Goal: Task Accomplishment & Management: Use online tool/utility

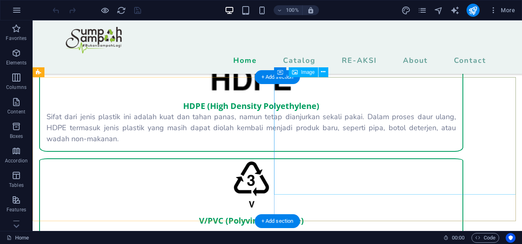
scroll to position [1224, 0]
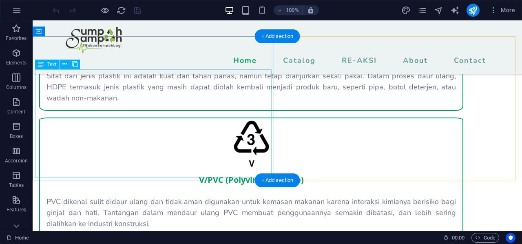
drag, startPoint x: 211, startPoint y: 152, endPoint x: 204, endPoint y: 158, distance: 8.7
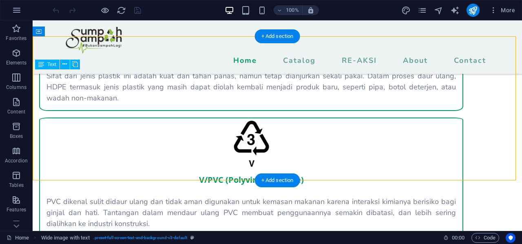
scroll to position [1183, 0]
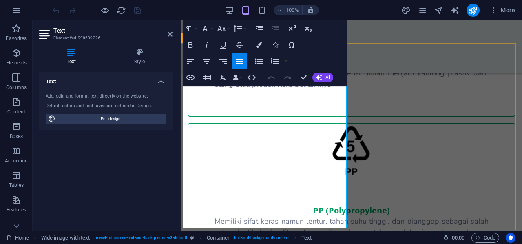
scroll to position [1550, 0]
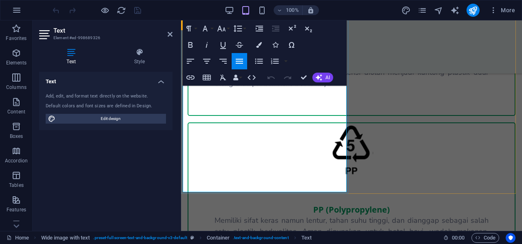
drag, startPoint x: 295, startPoint y: 171, endPoint x: 245, endPoint y: 126, distance: 67.0
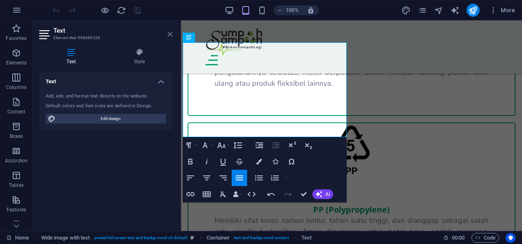
click at [171, 33] on icon at bounding box center [170, 34] width 5 height 7
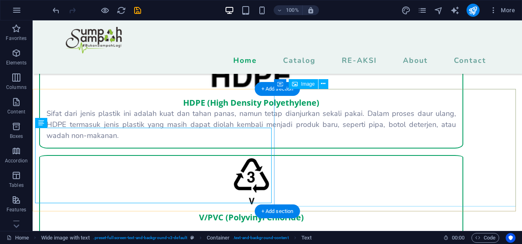
scroll to position [1220, 0]
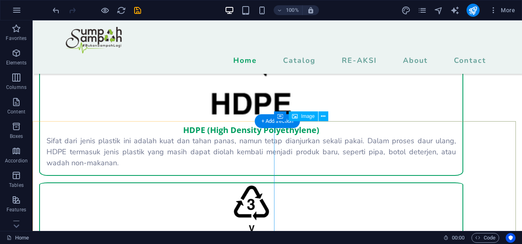
scroll to position [1179, 0]
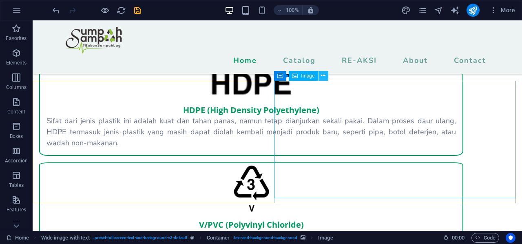
click at [323, 76] on icon at bounding box center [323, 75] width 4 height 9
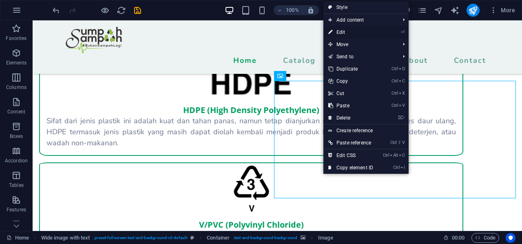
click at [359, 34] on link "⏎ Edit" at bounding box center [351, 32] width 55 height 12
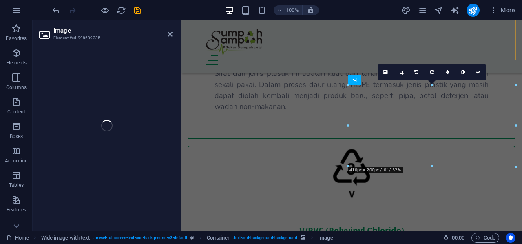
select select "px"
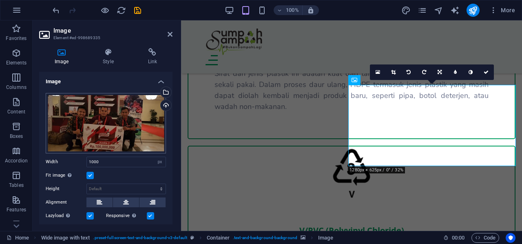
scroll to position [1472, 0]
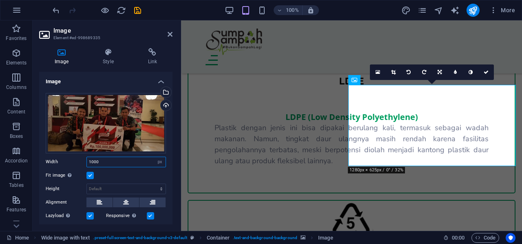
click at [118, 161] on input "1000" at bounding box center [126, 162] width 79 height 10
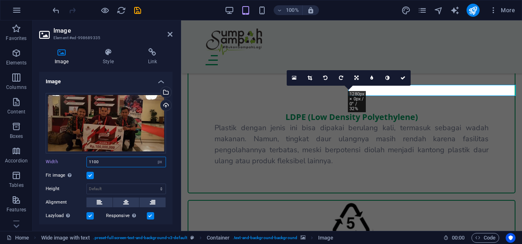
type input "1100"
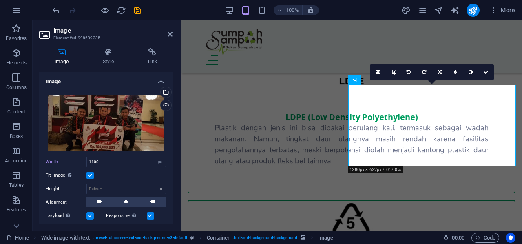
click at [167, 36] on header "Image Element #ed-998689335" at bounding box center [105, 30] width 133 height 21
click at [170, 33] on icon at bounding box center [170, 34] width 5 height 7
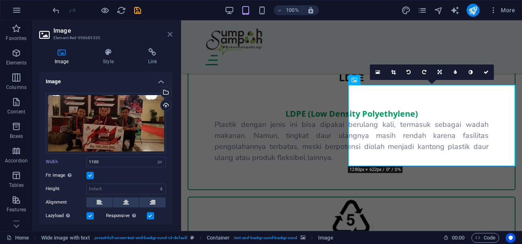
scroll to position [1193, 0]
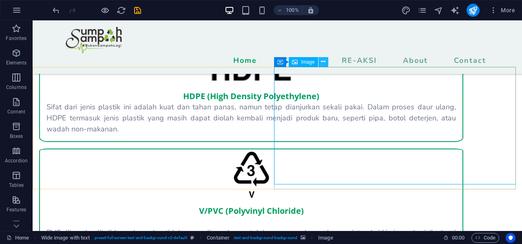
click at [323, 62] on icon at bounding box center [323, 62] width 4 height 9
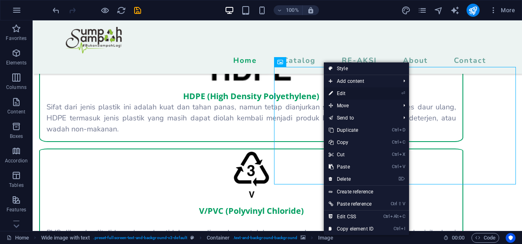
drag, startPoint x: 359, startPoint y: 94, endPoint x: 24, endPoint y: 119, distance: 336.4
click at [359, 94] on link "⏎ Edit" at bounding box center [351, 93] width 55 height 12
select select "px"
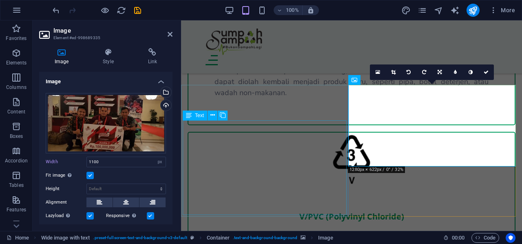
scroll to position [1472, 0]
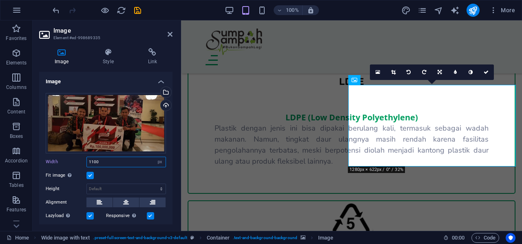
click at [99, 160] on input "1100" at bounding box center [126, 162] width 79 height 10
type input "1500"
click at [168, 39] on header "Image Element #ed-998689335" at bounding box center [105, 30] width 133 height 21
click at [168, 35] on icon at bounding box center [170, 34] width 5 height 7
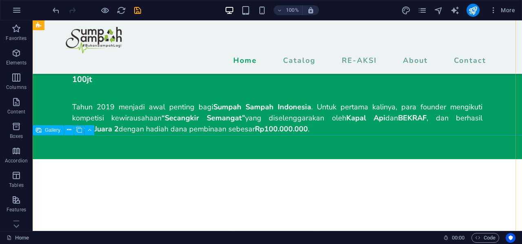
scroll to position [1846, 0]
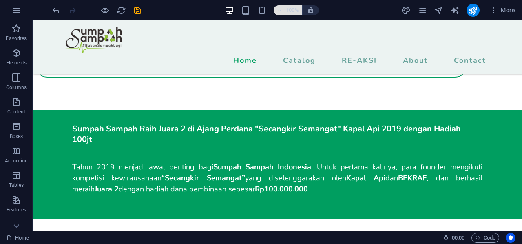
click at [281, 9] on icon "button" at bounding box center [280, 10] width 6 height 5
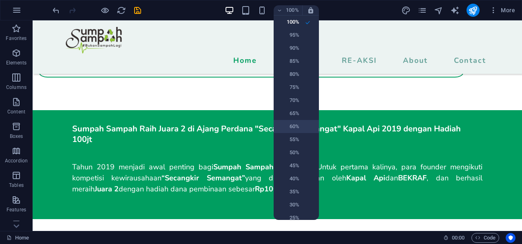
click at [293, 128] on h6 "60%" at bounding box center [289, 127] width 21 height 10
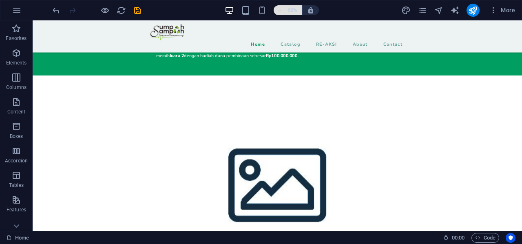
click at [280, 8] on icon "button" at bounding box center [280, 10] width 6 height 5
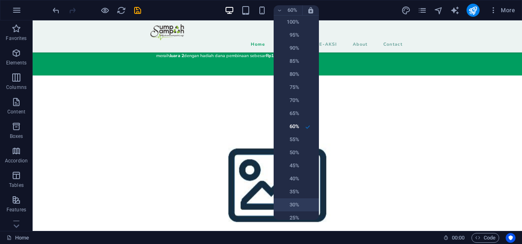
click at [295, 202] on h6 "30%" at bounding box center [289, 205] width 21 height 10
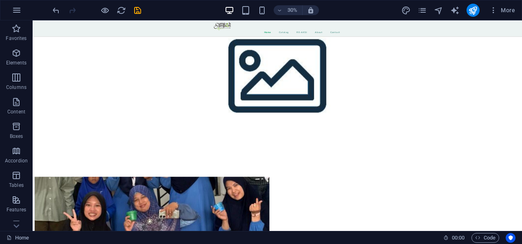
scroll to position [2182, 0]
drag, startPoint x: 523, startPoint y: 21, endPoint x: 955, endPoint y: 139, distance: 447.4
click at [280, 10] on icon "button" at bounding box center [280, 10] width 6 height 5
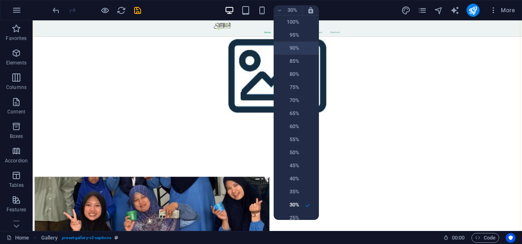
click at [287, 52] on h6 "90%" at bounding box center [289, 48] width 21 height 10
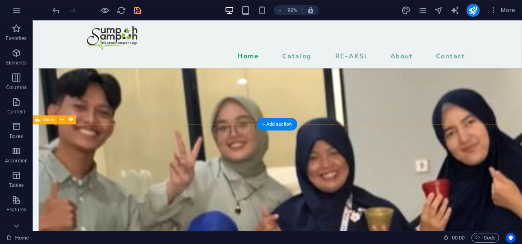
scroll to position [2312, 0]
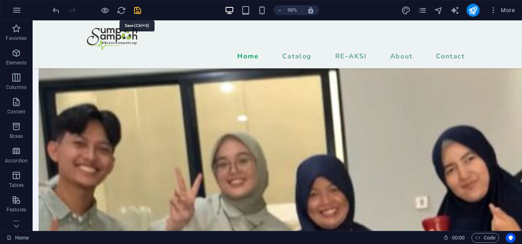
click at [139, 9] on icon "save" at bounding box center [137, 10] width 9 height 9
checkbox input "false"
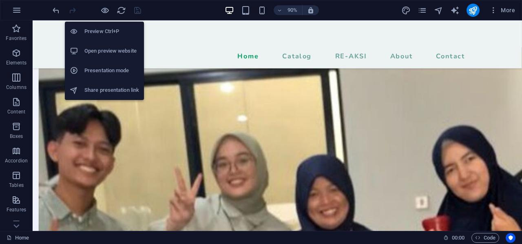
click at [104, 49] on h6 "Open preview website" at bounding box center [111, 51] width 55 height 10
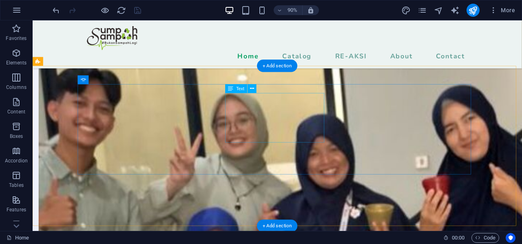
scroll to position [2353, 0]
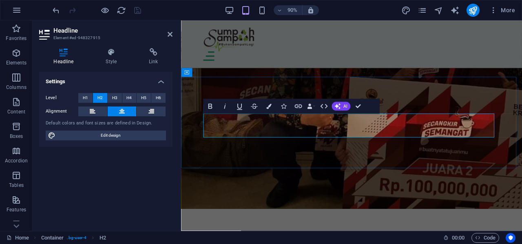
scroll to position [2699, 0]
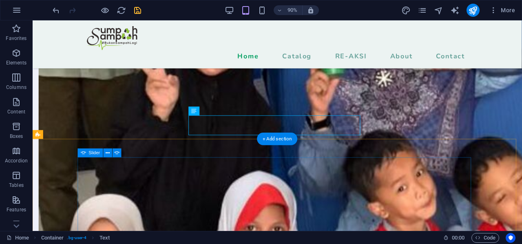
scroll to position [2336, 0]
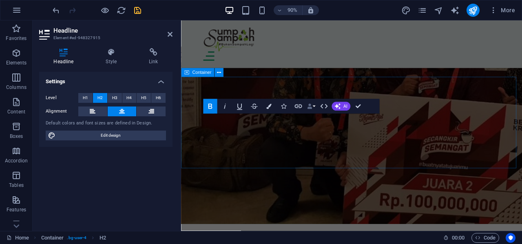
scroll to position [2699, 0]
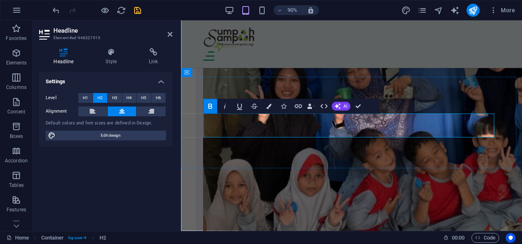
drag, startPoint x: 398, startPoint y: 133, endPoint x: 444, endPoint y: 143, distance: 47.1
click at [170, 34] on icon at bounding box center [170, 34] width 5 height 7
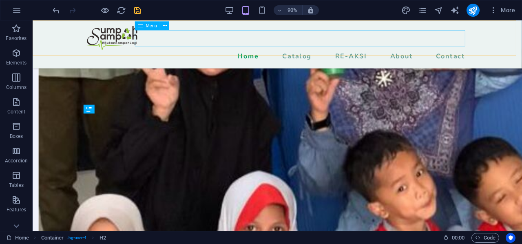
scroll to position [2304, 0]
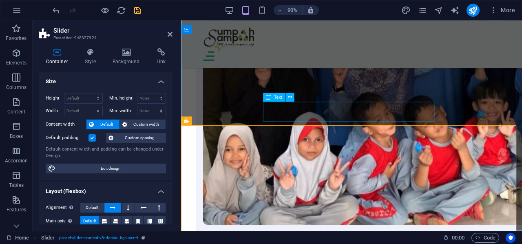
scroll to position [2698, 0]
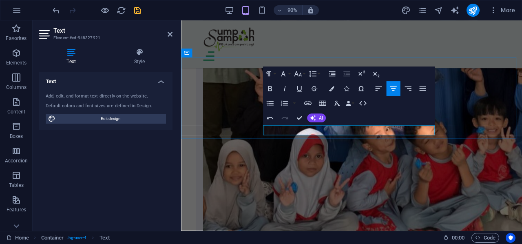
click at [282, 89] on icon "button" at bounding box center [284, 88] width 9 height 9
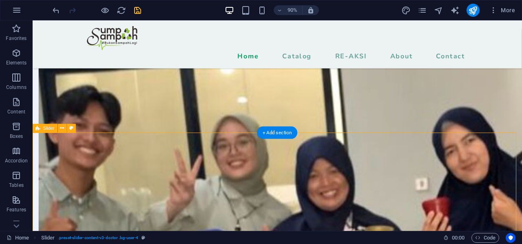
scroll to position [2372, 0]
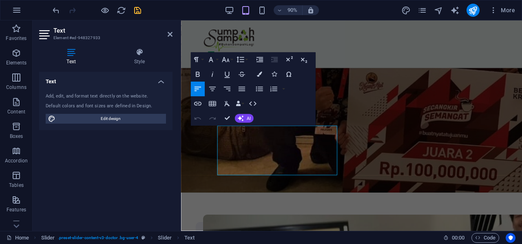
scroll to position [2766, 0]
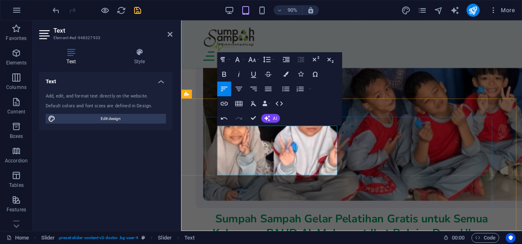
drag, startPoint x: 309, startPoint y: 176, endPoint x: 280, endPoint y: 182, distance: 30.4
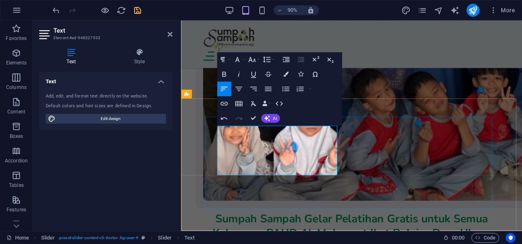
drag, startPoint x: 335, startPoint y: 188, endPoint x: 216, endPoint y: 192, distance: 118.8
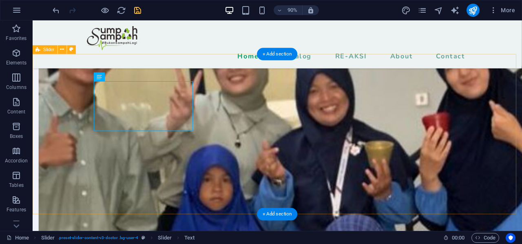
scroll to position [2434, 0]
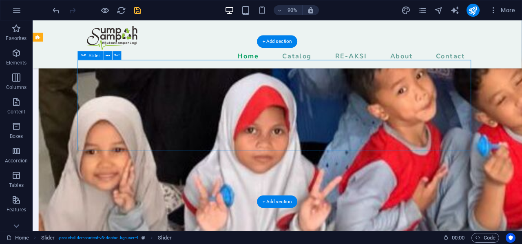
select select "ms"
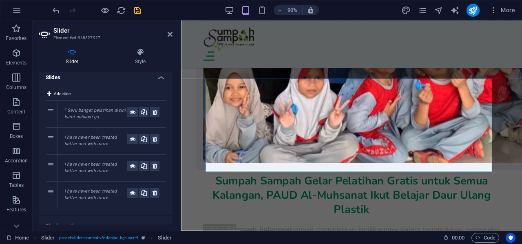
scroll to position [0, 0]
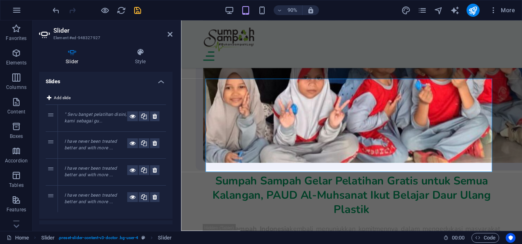
click at [72, 118] on div "" Seru banget pelatihan disini, kami sebagai gu..." at bounding box center [95, 117] width 63 height 13
click at [69, 118] on div "" Seru banget pelatihan disini, kami sebagai gu..." at bounding box center [95, 117] width 63 height 13
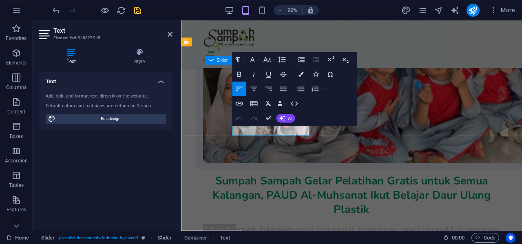
scroll to position [2824, 0]
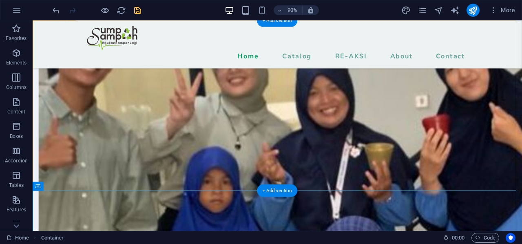
scroll to position [2416, 0]
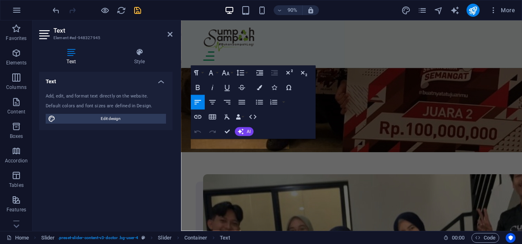
scroll to position [2835, 0]
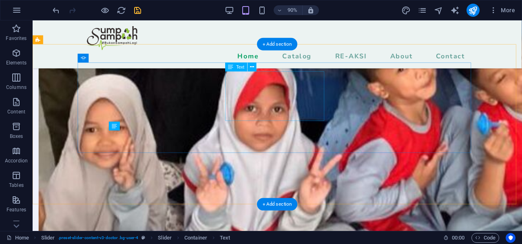
scroll to position [2431, 0]
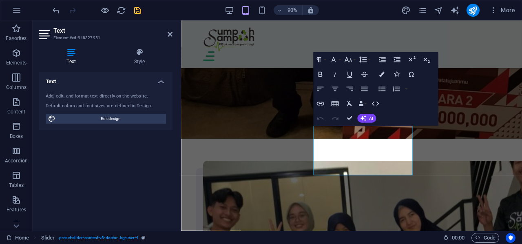
scroll to position [2766, 0]
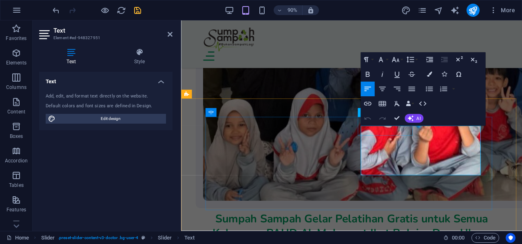
drag, startPoint x: 489, startPoint y: 185, endPoint x: 379, endPoint y: 143, distance: 117.3
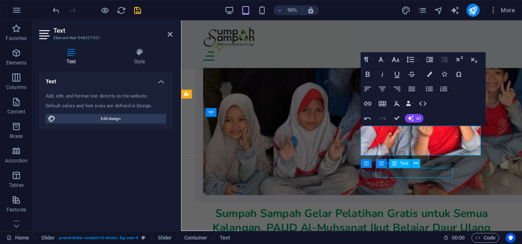
scroll to position [2420, 0]
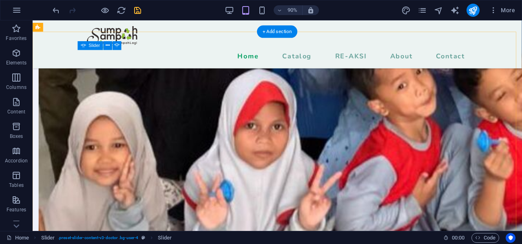
scroll to position [2445, 0]
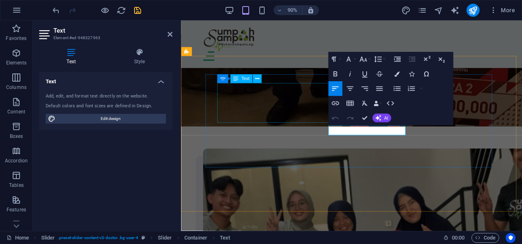
scroll to position [2813, 0]
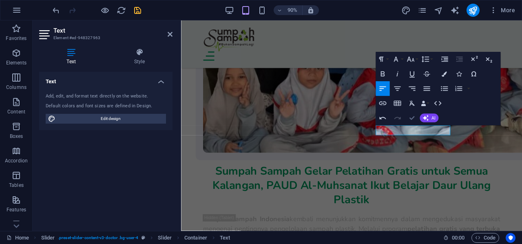
scroll to position [2420, 0]
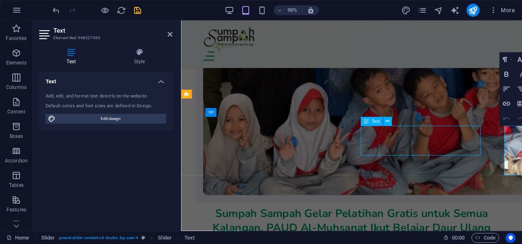
scroll to position [2387, 0]
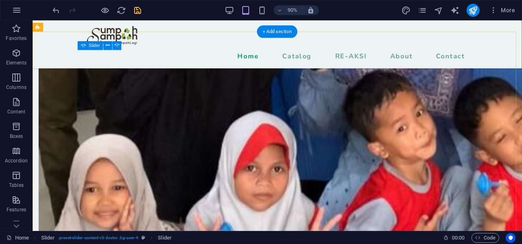
scroll to position [2445, 0]
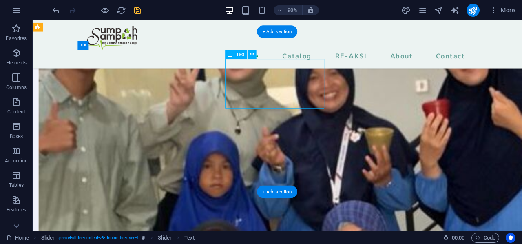
scroll to position [2766, 0]
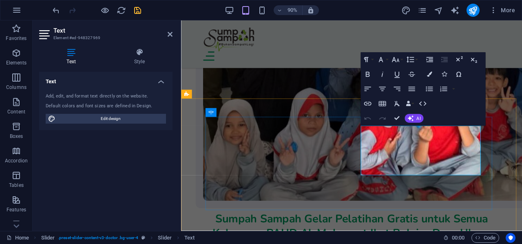
drag, startPoint x: 489, startPoint y: 188, endPoint x: 380, endPoint y: 136, distance: 120.5
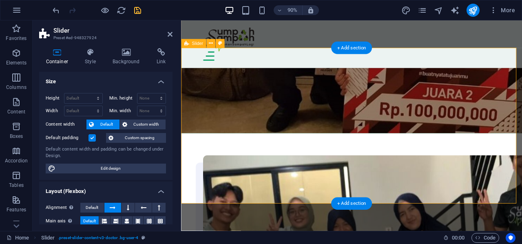
scroll to position [2822, 0]
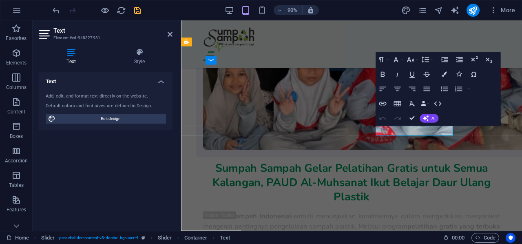
scroll to position [2824, 0]
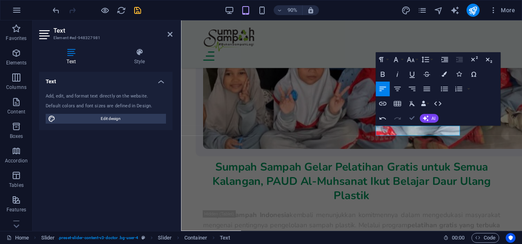
drag, startPoint x: 415, startPoint y: 114, endPoint x: 344, endPoint y: 52, distance: 94.5
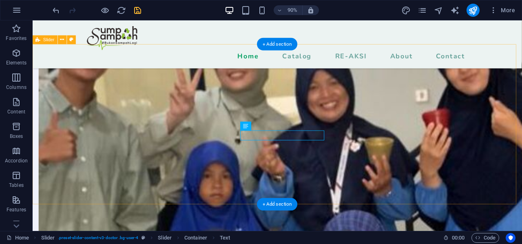
scroll to position [2390, 0]
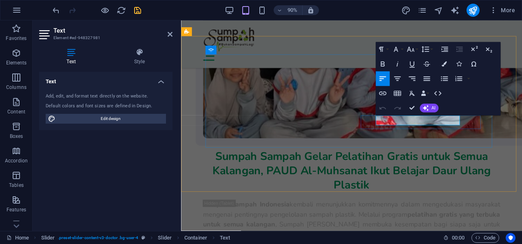
drag, startPoint x: 432, startPoint y: 132, endPoint x: 398, endPoint y: 132, distance: 34.3
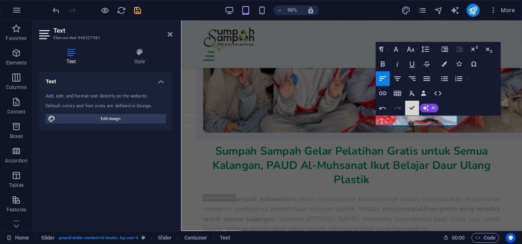
scroll to position [2431, 0]
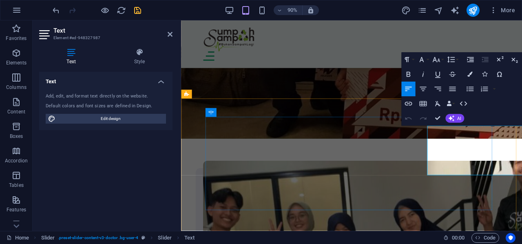
scroll to position [2766, 0]
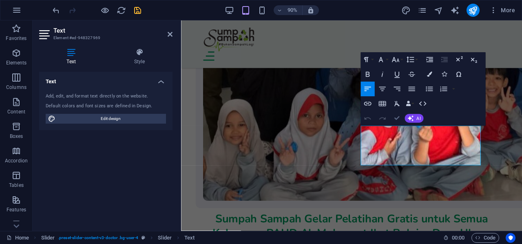
scroll to position [2393, 0]
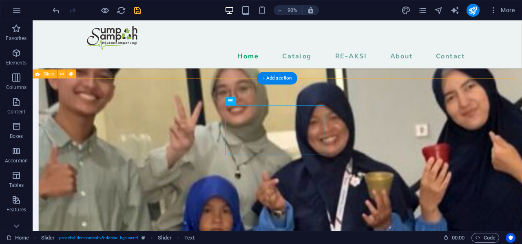
drag, startPoint x: 550, startPoint y: 151, endPoint x: 541, endPoint y: 155, distance: 8.9
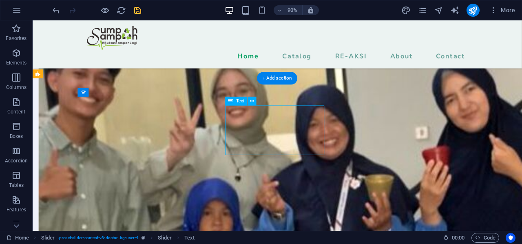
scroll to position [2766, 0]
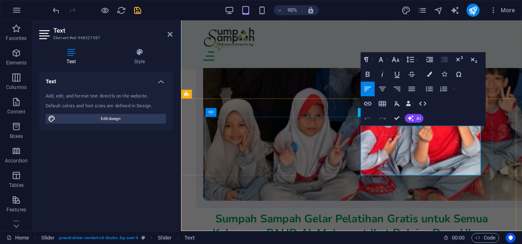
drag, startPoint x: 484, startPoint y: 183, endPoint x: 381, endPoint y: 136, distance: 113.0
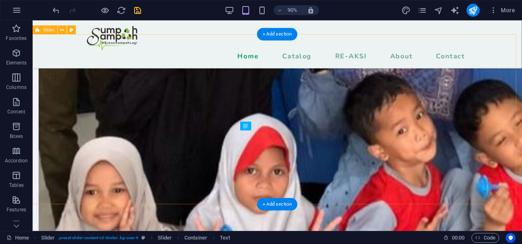
scroll to position [2442, 0]
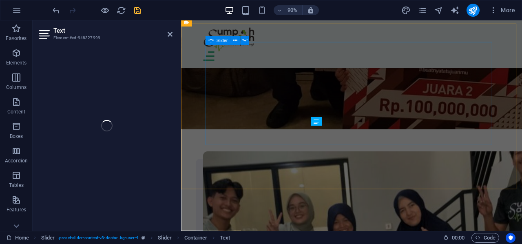
scroll to position [2846, 0]
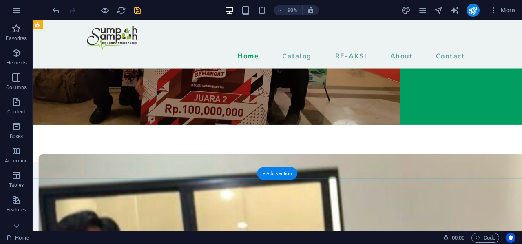
scroll to position [2197, 0]
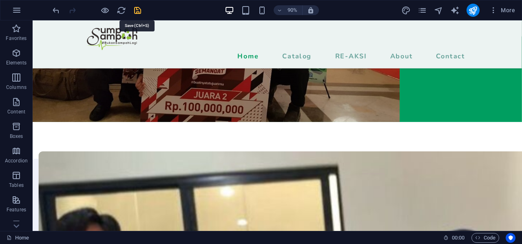
click at [137, 12] on icon "save" at bounding box center [137, 10] width 9 height 9
checkbox input "false"
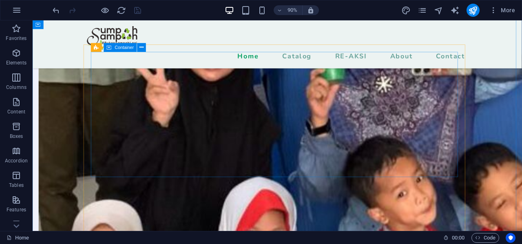
scroll to position [2652, 0]
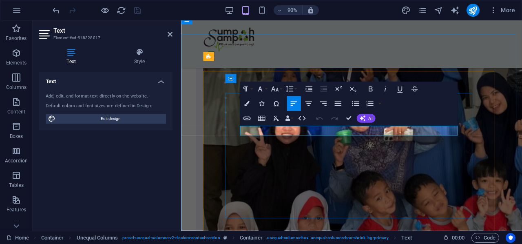
scroll to position [3011, 0]
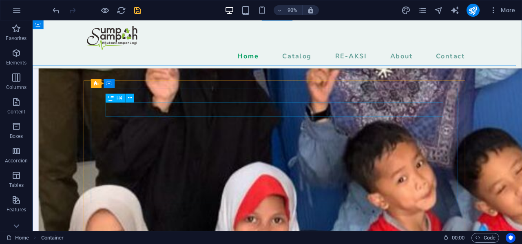
scroll to position [2653, 0]
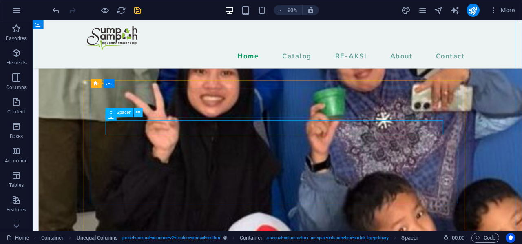
click at [137, 113] on icon at bounding box center [138, 113] width 4 height 8
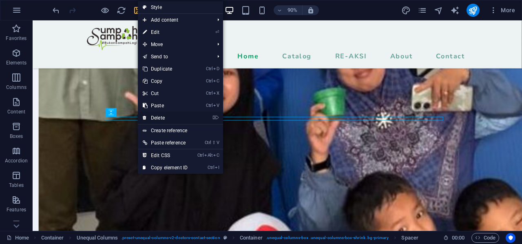
click at [154, 113] on link "⌦ Delete" at bounding box center [165, 118] width 55 height 12
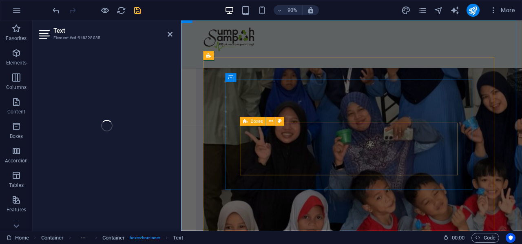
scroll to position [3023, 0]
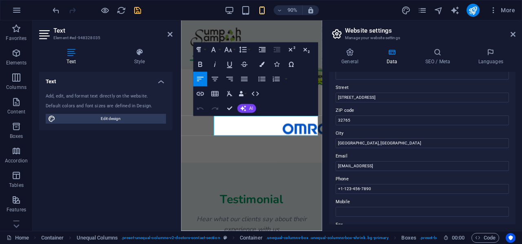
scroll to position [82, 0]
click at [383, 96] on input "[STREET_ADDRESS]" at bounding box center [422, 97] width 173 height 10
drag, startPoint x: 383, startPoint y: 96, endPoint x: 335, endPoint y: 102, distance: 48.2
click at [335, 102] on div "Contact data for this website. This can be used everywhere on the website and w…" at bounding box center [422, 148] width 186 height 153
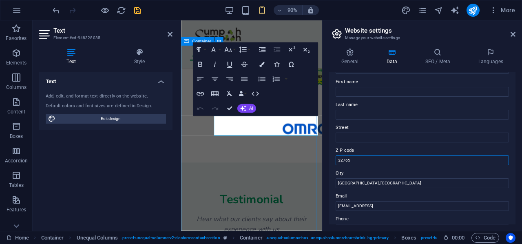
drag, startPoint x: 535, startPoint y: 181, endPoint x: 322, endPoint y: 176, distance: 212.6
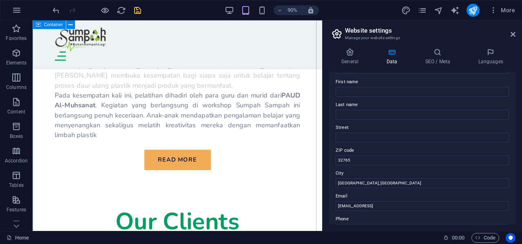
scroll to position [3049, 0]
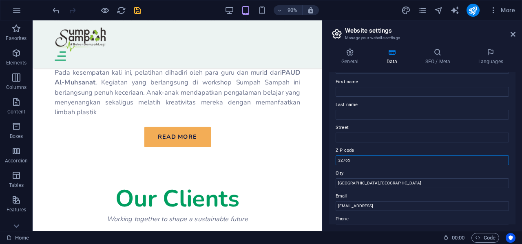
click at [361, 162] on input "32765" at bounding box center [422, 160] width 173 height 10
type input "3"
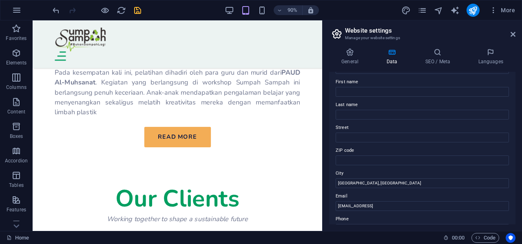
click at [509, 35] on header "Website settings Manage your website settings" at bounding box center [423, 30] width 185 height 21
click at [514, 35] on icon at bounding box center [513, 34] width 5 height 7
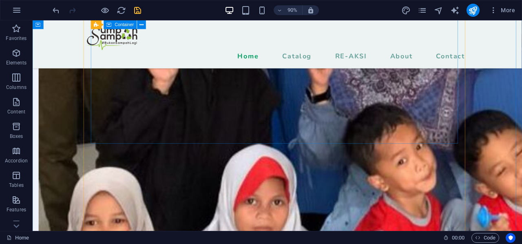
scroll to position [2696, 0]
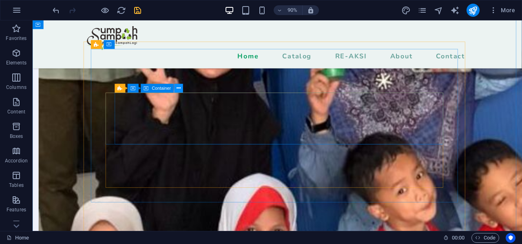
click at [180, 90] on icon at bounding box center [179, 88] width 4 height 8
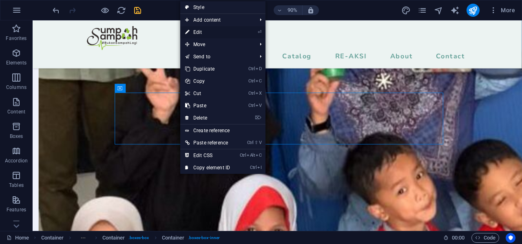
click at [216, 31] on link "⏎ Edit" at bounding box center [207, 32] width 55 height 12
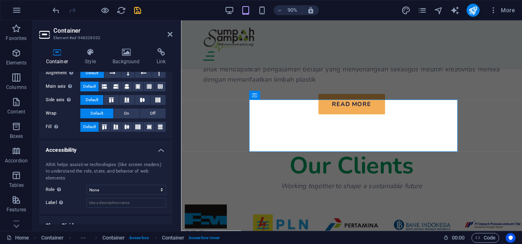
scroll to position [170, 0]
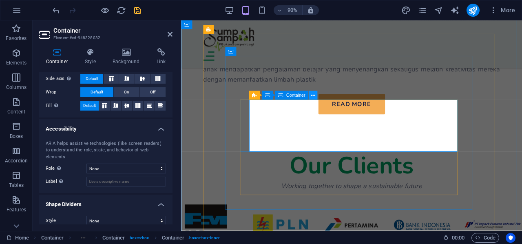
click at [310, 98] on button at bounding box center [312, 95] width 9 height 9
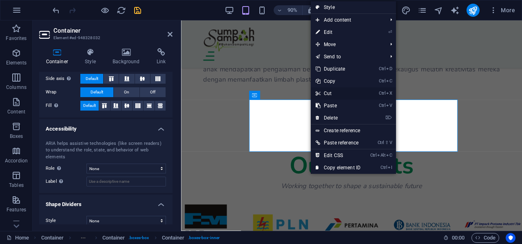
click at [322, 89] on link "Ctrl X Cut" at bounding box center [338, 93] width 55 height 12
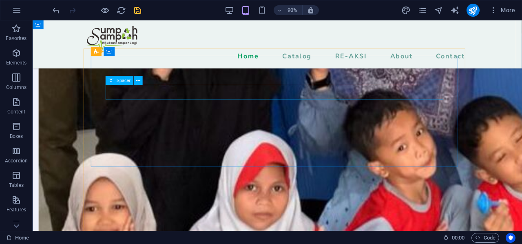
scroll to position [2688, 0]
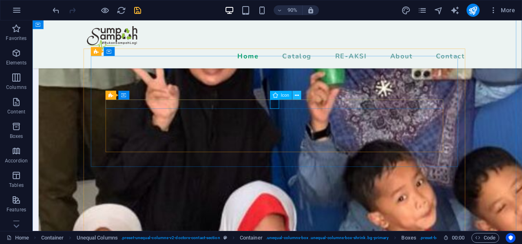
click at [297, 96] on icon at bounding box center [297, 95] width 4 height 8
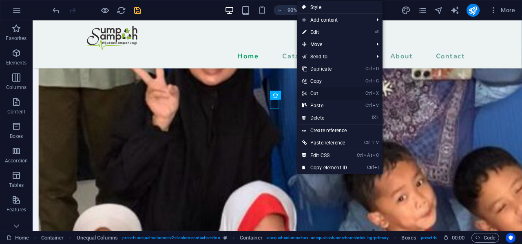
click at [315, 91] on link "Ctrl X Cut" at bounding box center [324, 93] width 55 height 12
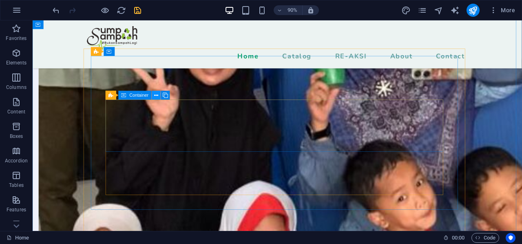
click at [153, 96] on button at bounding box center [156, 95] width 9 height 9
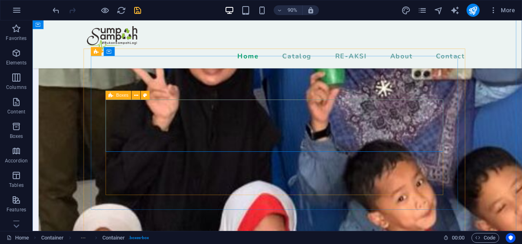
click at [122, 94] on span "Boxes" at bounding box center [122, 95] width 12 height 4
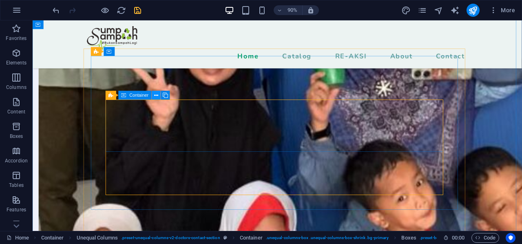
click at [157, 97] on icon at bounding box center [156, 95] width 4 height 8
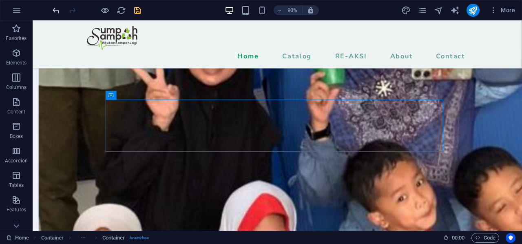
click at [54, 9] on icon "undo" at bounding box center [55, 10] width 9 height 9
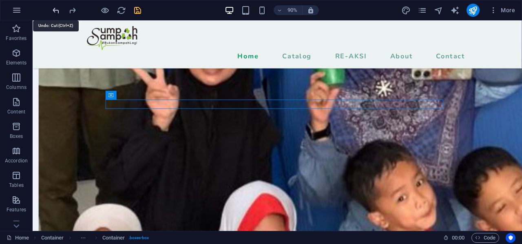
click at [54, 9] on icon "undo" at bounding box center [55, 10] width 9 height 9
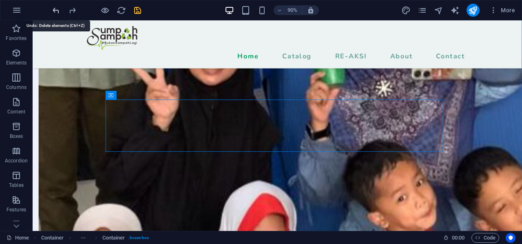
click at [54, 9] on icon "undo" at bounding box center [55, 10] width 9 height 9
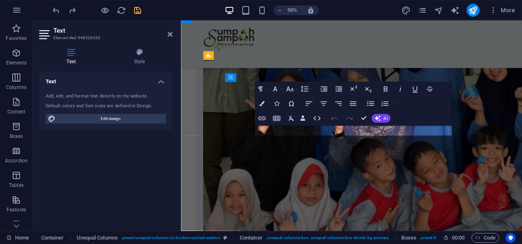
scroll to position [3023, 0]
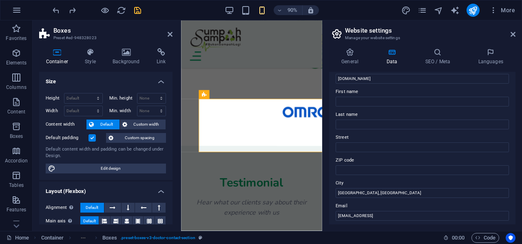
scroll to position [41, 0]
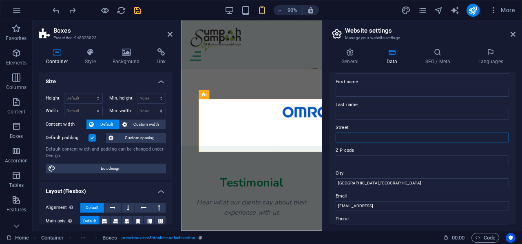
click at [359, 138] on input "Street" at bounding box center [422, 138] width 173 height 10
type input "[PERSON_NAME], Ruko Blok H No AI-20"
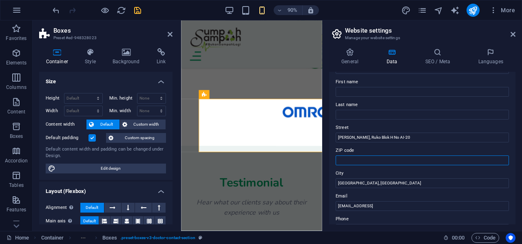
click at [366, 160] on input "ZIP code" at bounding box center [422, 160] width 173 height 10
type input "16810"
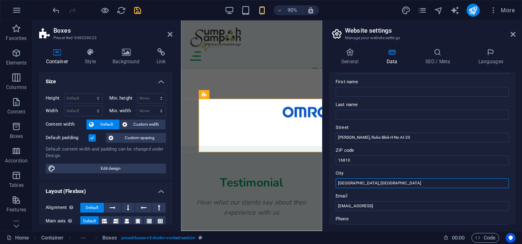
drag, startPoint x: 546, startPoint y: 202, endPoint x: 333, endPoint y: 201, distance: 213.4
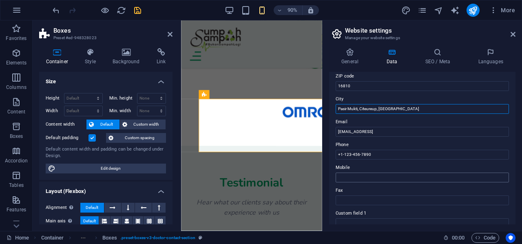
scroll to position [122, 0]
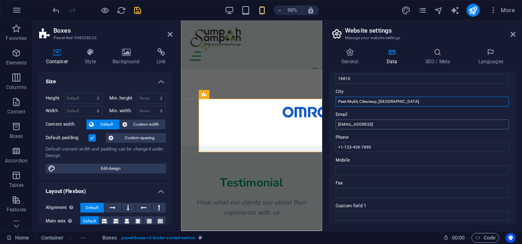
type input "Pasir Mukti, Citeureup, [GEOGRAPHIC_DATA]"
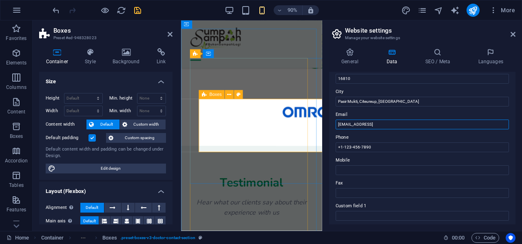
drag, startPoint x: 619, startPoint y: 144, endPoint x: 249, endPoint y: 141, distance: 369.3
click at [413, 124] on input "[EMAIL_ADDRESS]" at bounding box center [422, 125] width 173 height 10
type input "[EMAIL_ADDRESS][DOMAIN_NAME]"
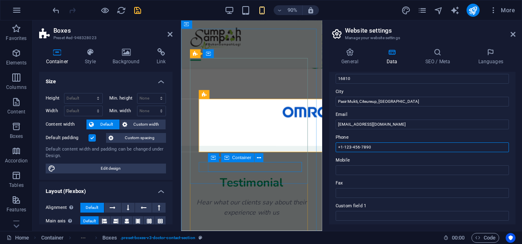
drag, startPoint x: 577, startPoint y: 168, endPoint x: 314, endPoint y: 180, distance: 263.9
type input "[PHONE_NUMBER]"
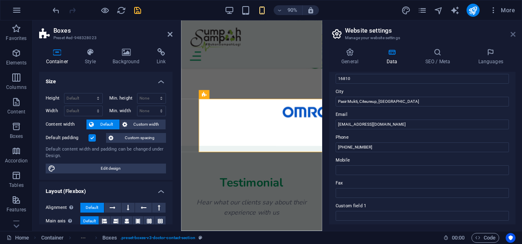
click at [513, 33] on icon at bounding box center [513, 34] width 5 height 7
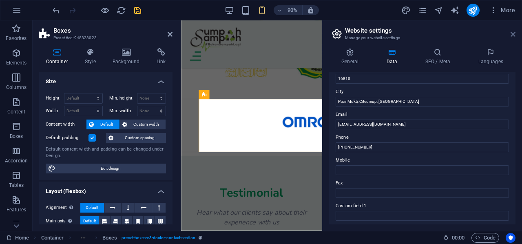
scroll to position [3058, 0]
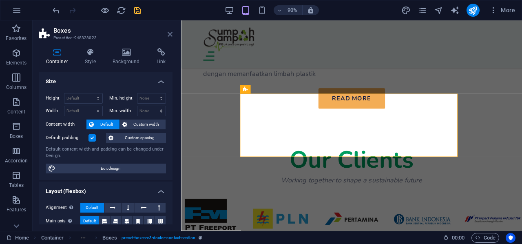
click at [169, 31] on h2 "Boxes" at bounding box center [112, 30] width 119 height 7
click at [171, 35] on icon at bounding box center [170, 34] width 5 height 7
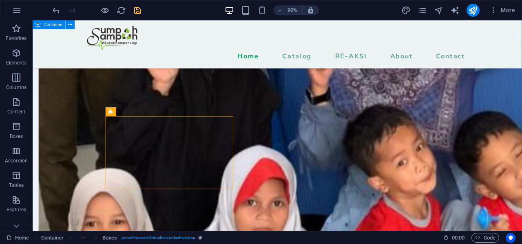
scroll to position [2765, 0]
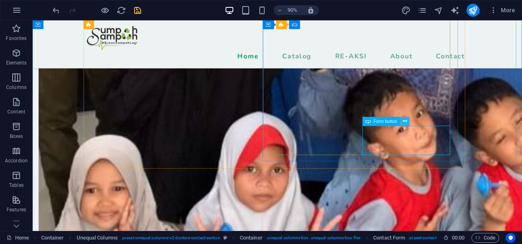
click at [406, 122] on icon at bounding box center [405, 122] width 4 height 8
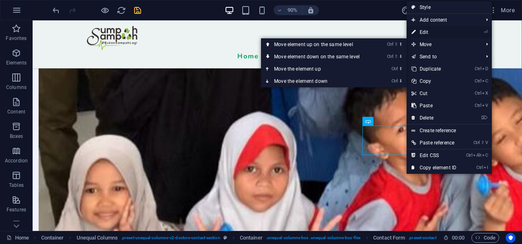
click at [426, 31] on link "⏎ Edit" at bounding box center [434, 32] width 55 height 12
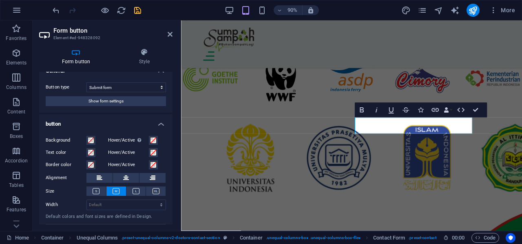
scroll to position [26, 0]
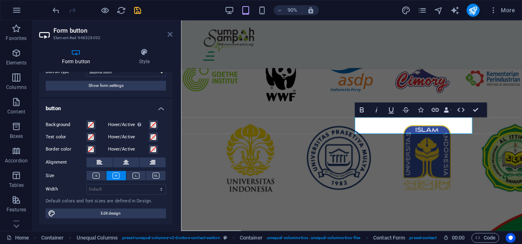
click at [168, 33] on icon at bounding box center [170, 34] width 5 height 7
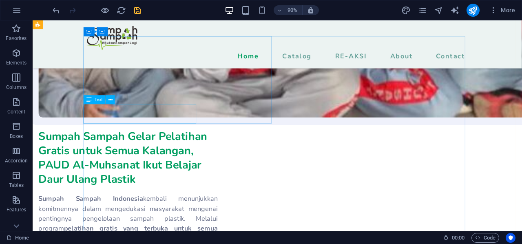
scroll to position [2977, 0]
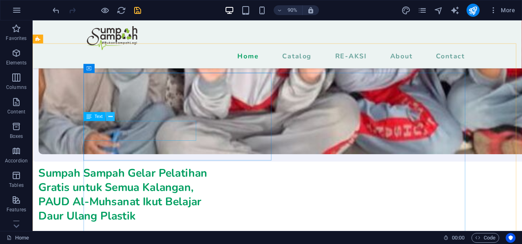
click at [114, 116] on button at bounding box center [110, 116] width 9 height 9
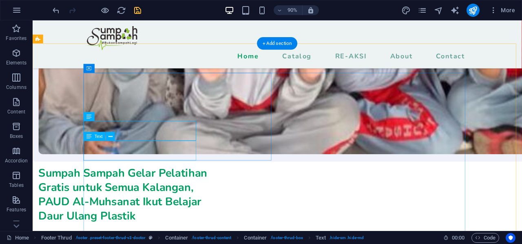
click at [110, 135] on icon at bounding box center [111, 137] width 4 height 8
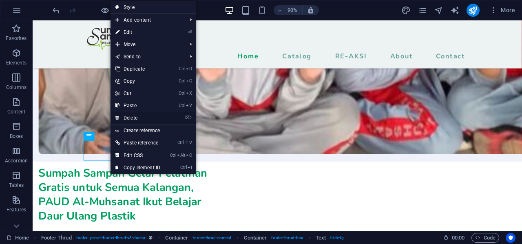
click at [134, 120] on link "⌦ Delete" at bounding box center [138, 118] width 55 height 12
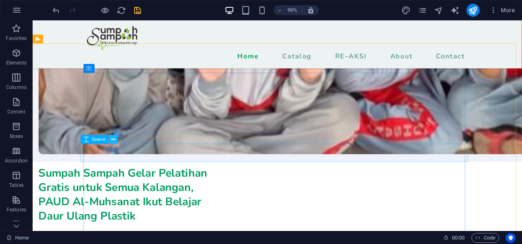
click at [114, 143] on icon at bounding box center [113, 140] width 4 height 8
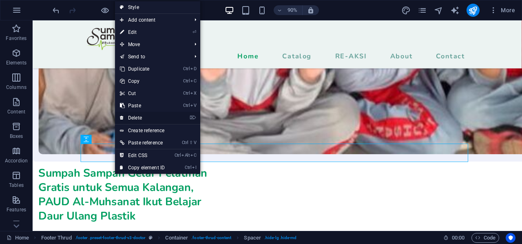
click at [135, 119] on link "⌦ Delete" at bounding box center [142, 118] width 55 height 12
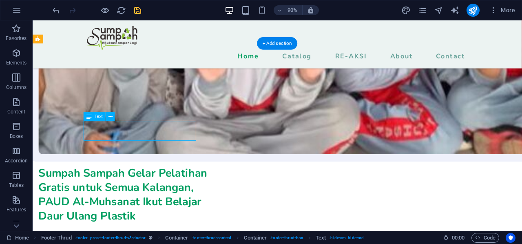
click at [138, 134] on div "H1 Banner Banner Container Image H2 Boxes Cards Image Container H3 Text Contain…" at bounding box center [278, 125] width 490 height 211
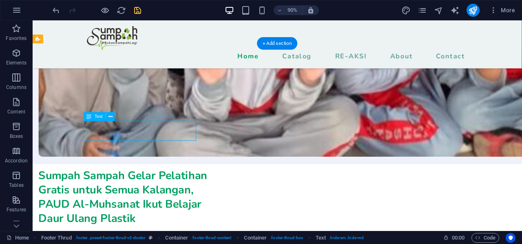
scroll to position [3454, 0]
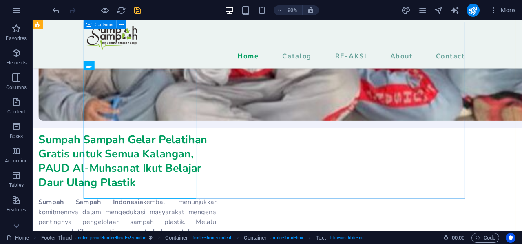
scroll to position [2997, 0]
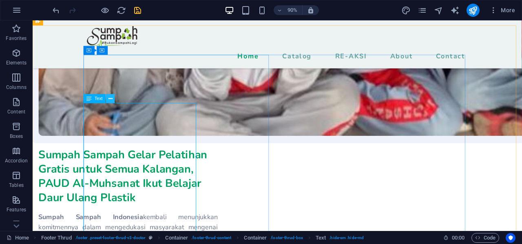
click at [109, 99] on icon at bounding box center [111, 99] width 4 height 8
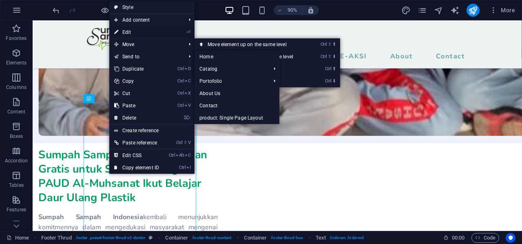
click at [155, 30] on link "⏎ Edit" at bounding box center [136, 32] width 55 height 12
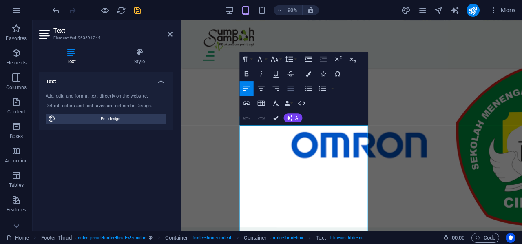
click at [287, 91] on icon "button" at bounding box center [290, 88] width 9 height 9
click at [166, 33] on h2 "Text" at bounding box center [112, 30] width 119 height 7
click at [168, 34] on icon at bounding box center [170, 34] width 5 height 7
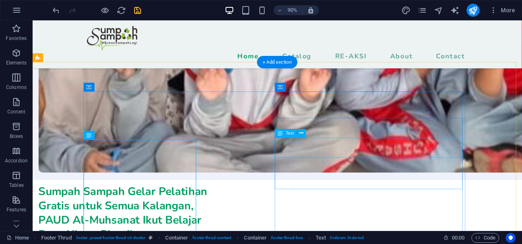
scroll to position [2997, 0]
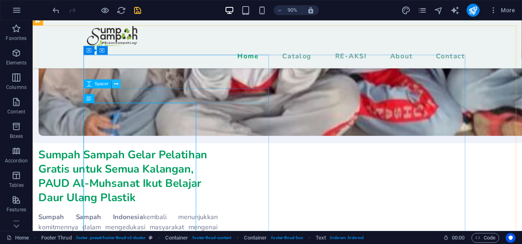
click at [115, 86] on icon at bounding box center [116, 84] width 4 height 8
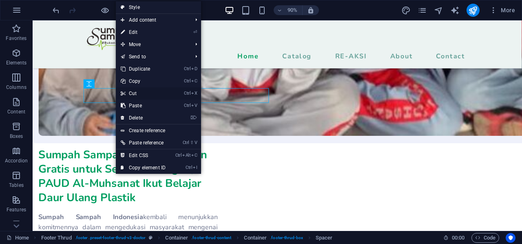
drag, startPoint x: 142, startPoint y: 89, endPoint x: 121, endPoint y: 76, distance: 24.8
click at [142, 89] on link "Ctrl X Cut" at bounding box center [143, 93] width 55 height 12
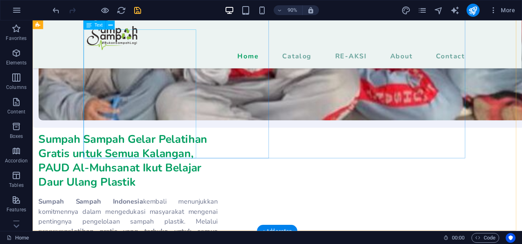
scroll to position [2981, 0]
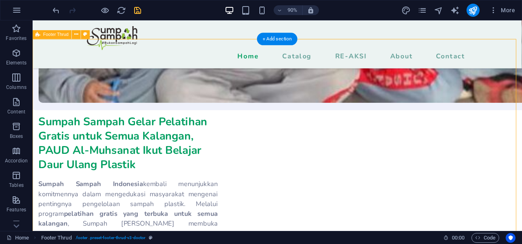
scroll to position [3063, 0]
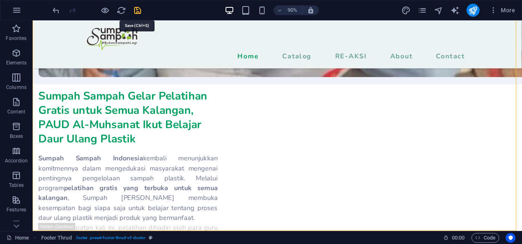
click at [135, 11] on icon "save" at bounding box center [137, 10] width 9 height 9
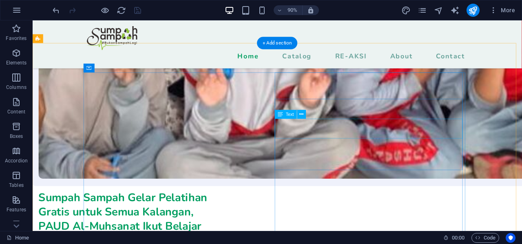
scroll to position [2981, 0]
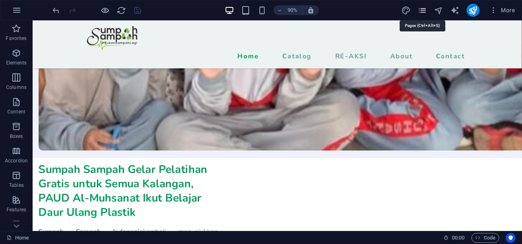
click at [424, 12] on icon "pages" at bounding box center [422, 10] width 9 height 9
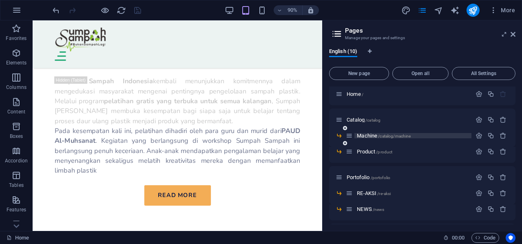
scroll to position [0, 0]
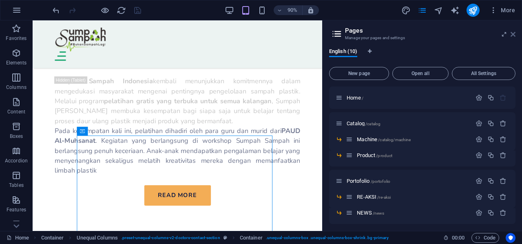
drag, startPoint x: 515, startPoint y: 35, endPoint x: 480, endPoint y: 33, distance: 34.7
click at [515, 35] on icon at bounding box center [513, 34] width 5 height 7
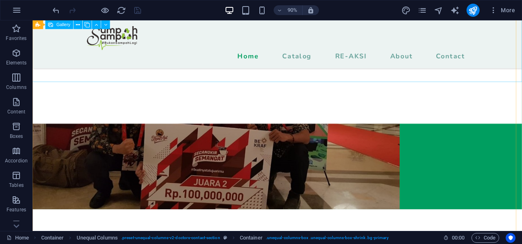
scroll to position [1892, 0]
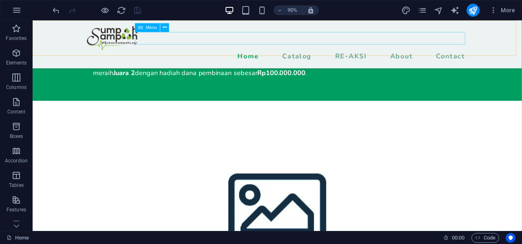
click at [390, 53] on nav "Home Catalog RE-AKSI About Contact" at bounding box center [305, 60] width 424 height 14
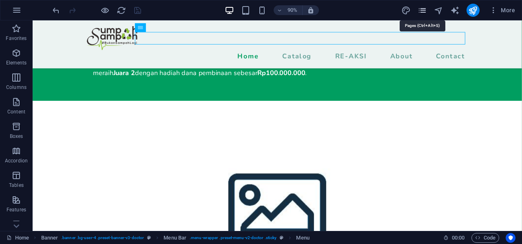
click at [425, 11] on icon "pages" at bounding box center [422, 10] width 9 height 9
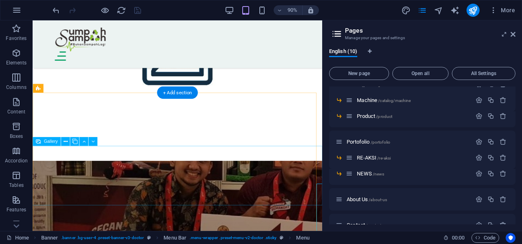
scroll to position [2334, 0]
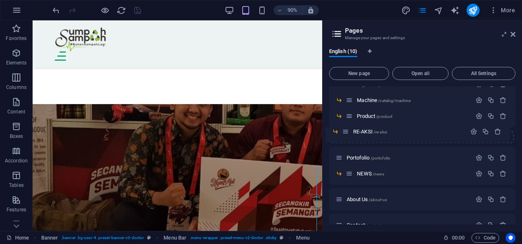
drag, startPoint x: 350, startPoint y: 160, endPoint x: 348, endPoint y: 131, distance: 28.6
click at [348, 131] on div "Home / Catalog /catalog Machine /catalog/machine Product /product Portofolio /p…" at bounding box center [422, 154] width 186 height 215
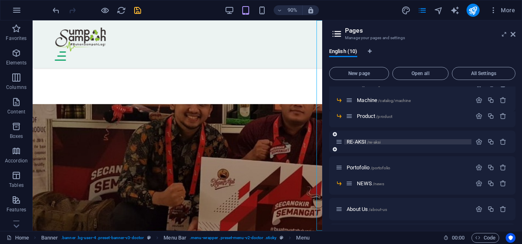
drag, startPoint x: 348, startPoint y: 131, endPoint x: 344, endPoint y: 141, distance: 10.6
click at [344, 141] on div "RE-AKSI /re-aksi" at bounding box center [422, 142] width 186 height 22
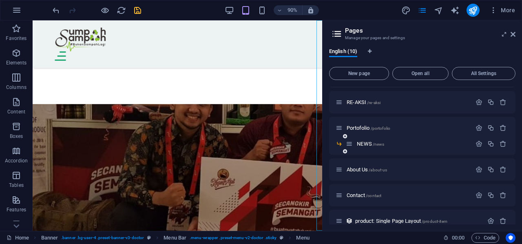
scroll to position [39, 0]
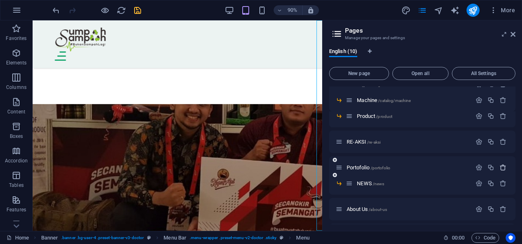
click at [501, 169] on icon "button" at bounding box center [503, 167] width 7 height 7
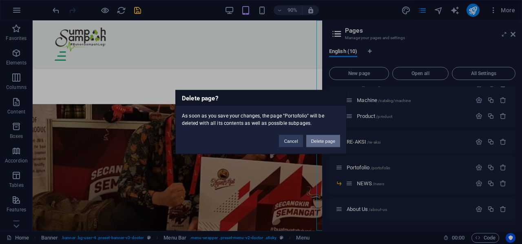
click at [335, 139] on button "Delete page" at bounding box center [323, 141] width 34 height 12
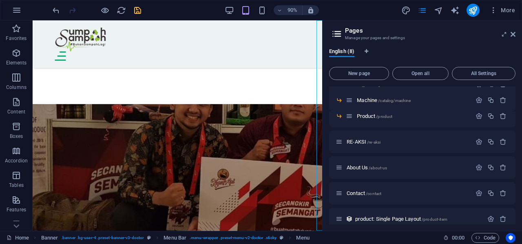
scroll to position [0, 0]
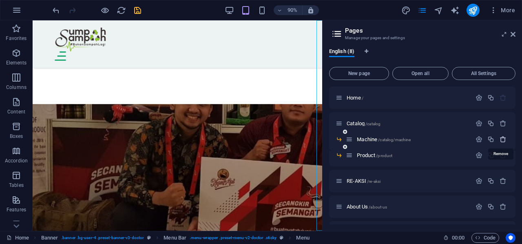
click at [501, 142] on icon "button" at bounding box center [503, 139] width 7 height 7
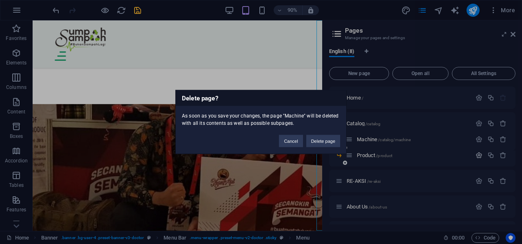
click at [325, 139] on button "Delete page" at bounding box center [323, 141] width 34 height 12
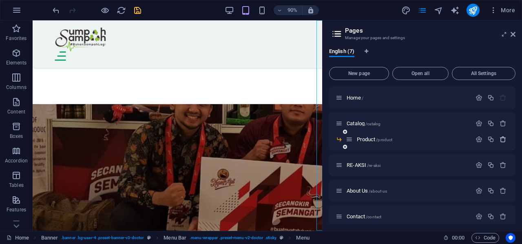
click at [504, 140] on icon "button" at bounding box center [503, 139] width 7 height 7
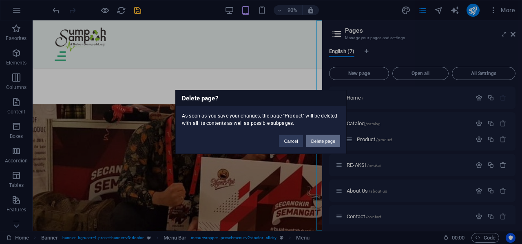
click at [329, 139] on button "Delete page" at bounding box center [323, 141] width 34 height 12
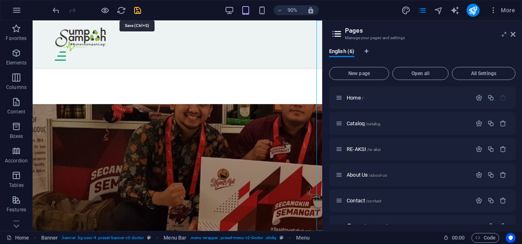
click at [134, 6] on icon "save" at bounding box center [137, 10] width 9 height 9
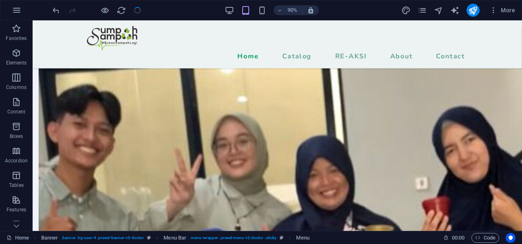
checkbox input "false"
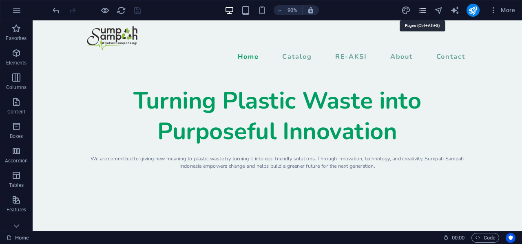
click at [426, 12] on icon "pages" at bounding box center [422, 10] width 9 height 9
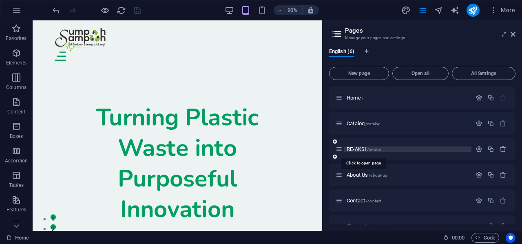
click at [365, 151] on span "RE-AKSI /re-aksi" at bounding box center [364, 149] width 34 height 6
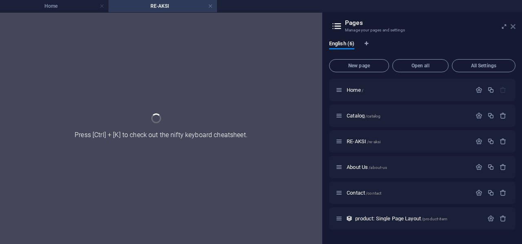
click at [512, 27] on icon at bounding box center [513, 26] width 5 height 7
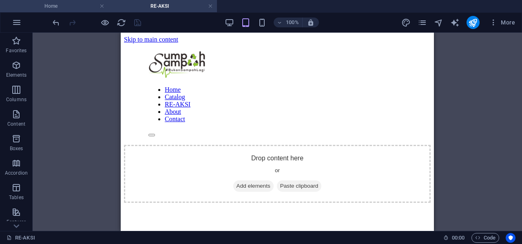
click at [60, 6] on h4 "Home" at bounding box center [54, 6] width 109 height 9
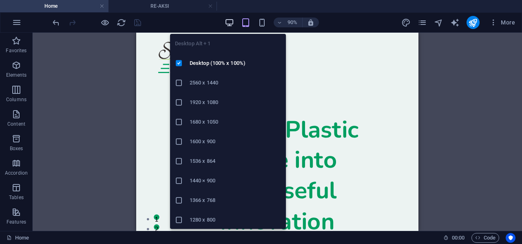
click at [229, 27] on icon "button" at bounding box center [229, 22] width 9 height 9
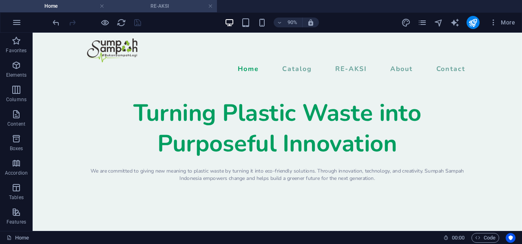
click at [159, 7] on h4 "RE-AKSI" at bounding box center [163, 6] width 109 height 9
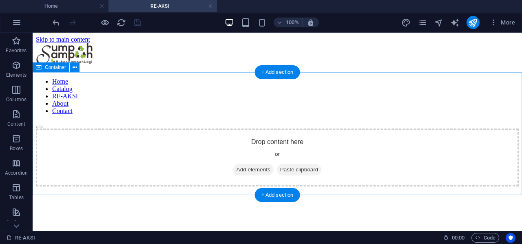
click at [264, 164] on span "Add elements" at bounding box center [253, 169] width 40 height 11
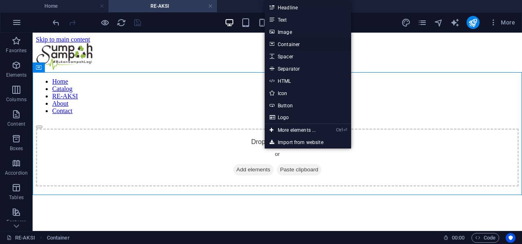
drag, startPoint x: 309, startPoint y: 46, endPoint x: 119, endPoint y: 19, distance: 192.0
click at [309, 46] on link "Container" at bounding box center [308, 44] width 87 height 12
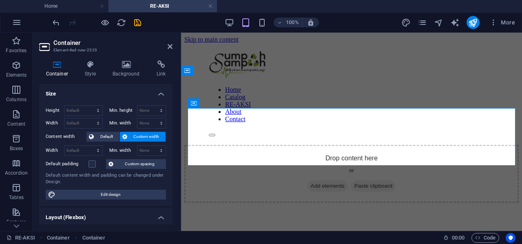
click at [166, 47] on header "Container Element #ed-new-2529" at bounding box center [105, 43] width 133 height 21
click at [169, 48] on icon at bounding box center [170, 46] width 5 height 7
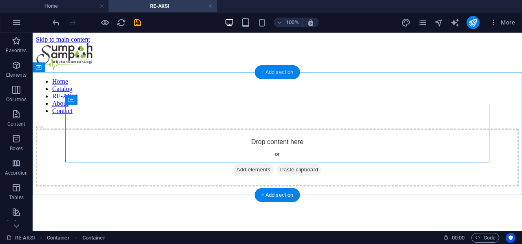
drag, startPoint x: 280, startPoint y: 69, endPoint x: 20, endPoint y: 83, distance: 259.5
click at [280, 69] on div "+ Add section" at bounding box center [277, 72] width 45 height 14
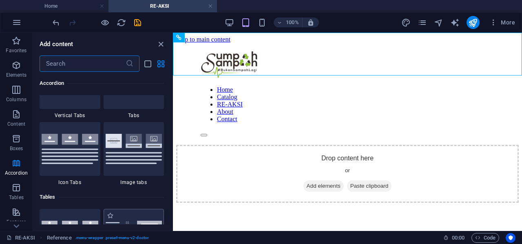
scroll to position [2774, 0]
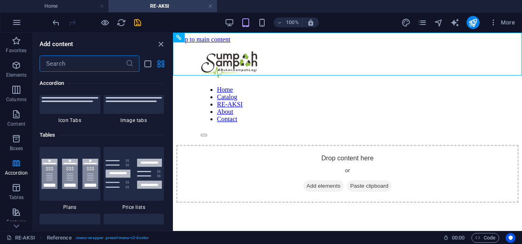
click at [106, 67] on input "text" at bounding box center [83, 63] width 86 height 16
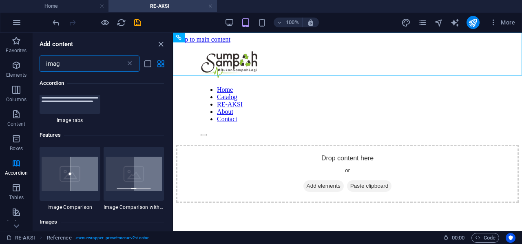
type input "image"
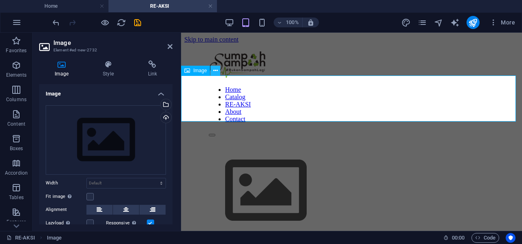
click at [218, 67] on button at bounding box center [216, 71] width 10 height 10
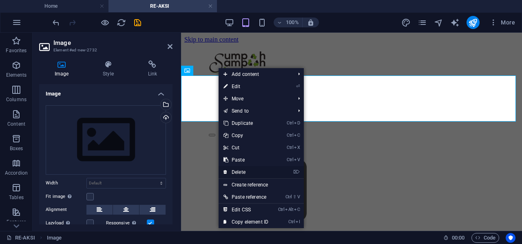
click at [261, 170] on link "⌦ Delete" at bounding box center [246, 172] width 55 height 12
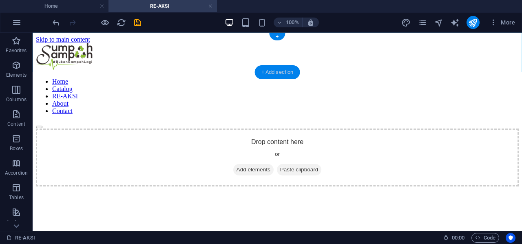
click at [276, 72] on div "+ Add section" at bounding box center [277, 72] width 45 height 14
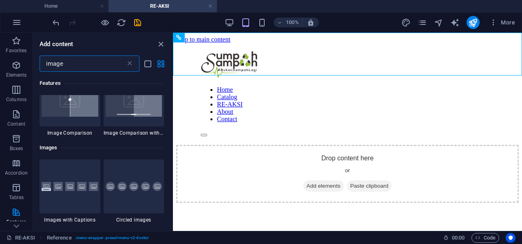
scroll to position [572, 0]
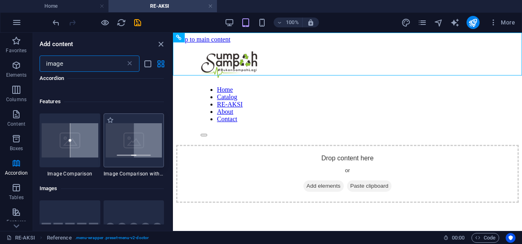
click at [163, 134] on div at bounding box center [134, 140] width 61 height 54
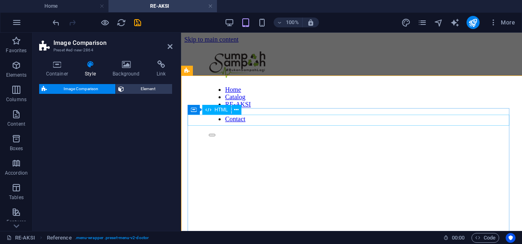
select select "rem"
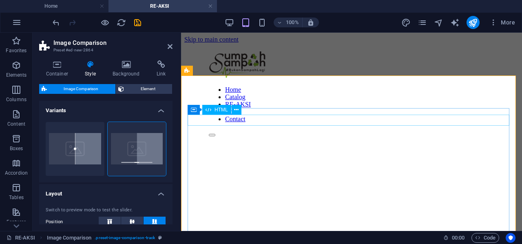
drag, startPoint x: 216, startPoint y: 120, endPoint x: 188, endPoint y: 118, distance: 28.6
type input "0"
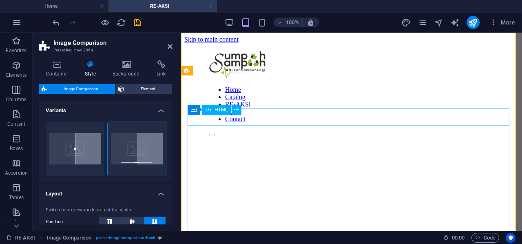
scroll to position [41, 0]
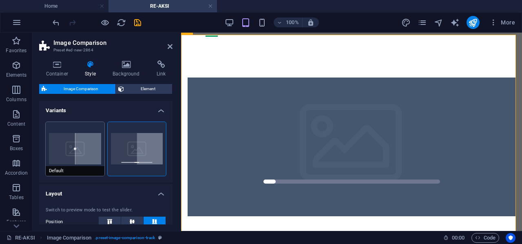
click at [55, 153] on button "Default" at bounding box center [75, 149] width 59 height 54
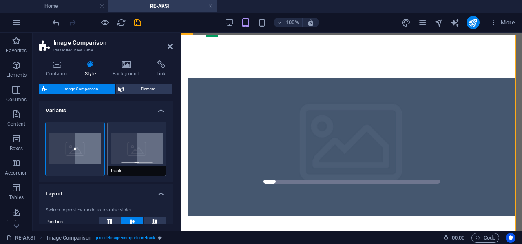
click at [146, 156] on button "track" at bounding box center [137, 149] width 59 height 54
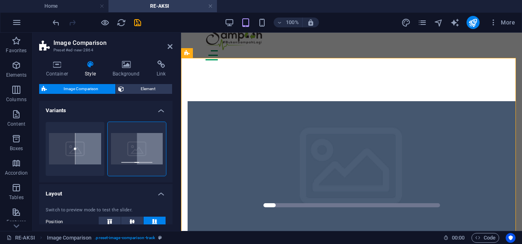
scroll to position [0, 0]
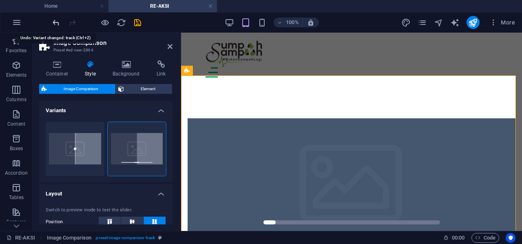
click at [55, 22] on icon "undo" at bounding box center [55, 22] width 9 height 9
click at [57, 23] on icon "undo" at bounding box center [55, 22] width 9 height 9
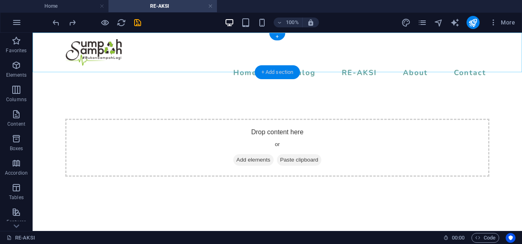
drag, startPoint x: 275, startPoint y: 73, endPoint x: 91, endPoint y: 48, distance: 185.3
click at [275, 73] on div "+ Add section" at bounding box center [277, 72] width 45 height 14
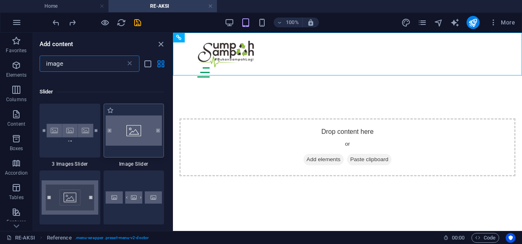
scroll to position [879, 0]
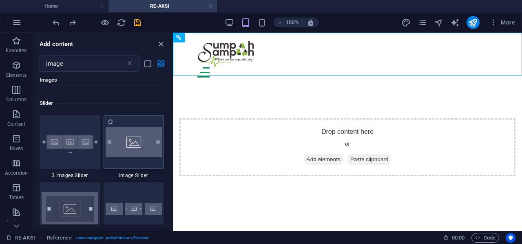
click at [136, 151] on img at bounding box center [134, 142] width 57 height 30
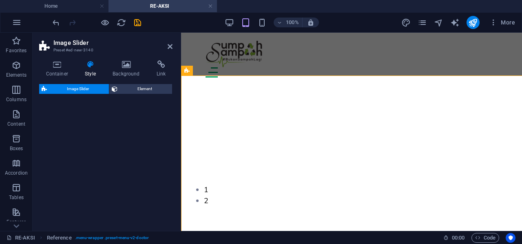
select select "rem"
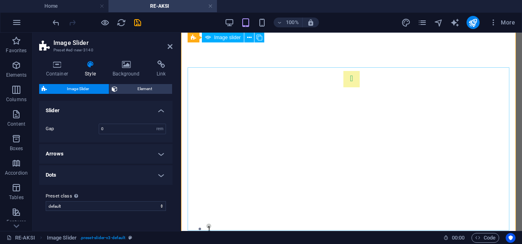
scroll to position [41, 0]
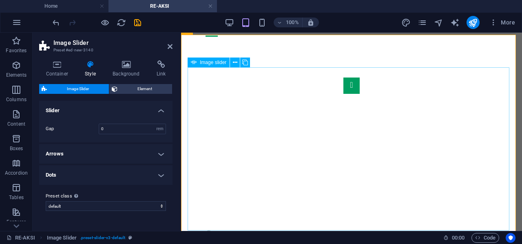
click at [344, 94] on button "Image Slider" at bounding box center [352, 86] width 16 height 16
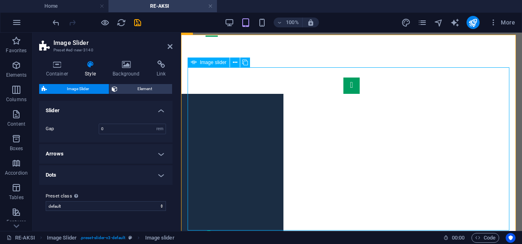
click at [344, 94] on button "Image Slider" at bounding box center [352, 86] width 16 height 16
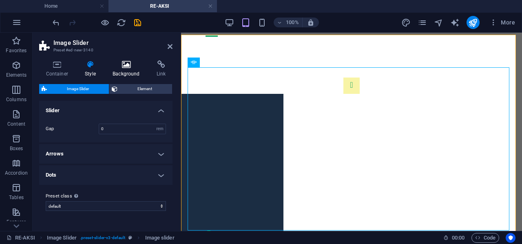
click at [131, 71] on h4 "Background" at bounding box center [128, 68] width 44 height 17
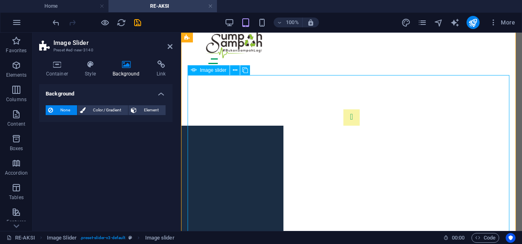
scroll to position [0, 0]
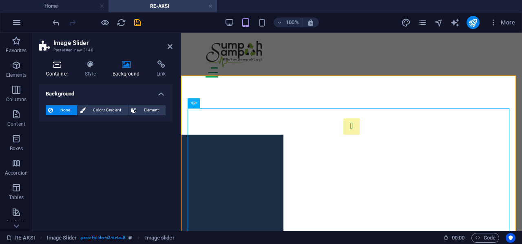
click at [51, 70] on h4 "Container" at bounding box center [58, 68] width 39 height 17
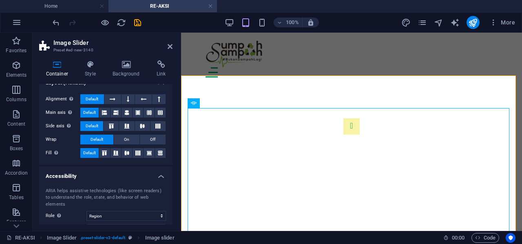
scroll to position [122, 0]
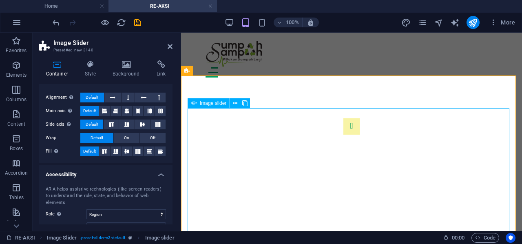
drag, startPoint x: 329, startPoint y: 176, endPoint x: 479, endPoint y: 175, distance: 149.8
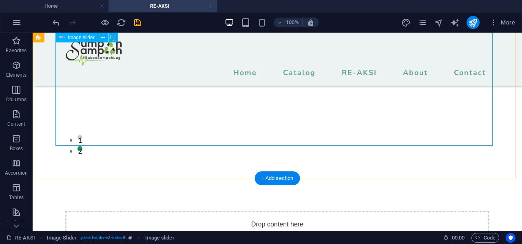
scroll to position [41, 0]
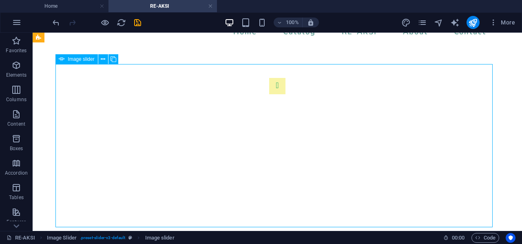
scroll to position [0, 0]
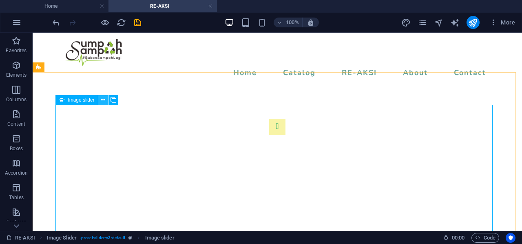
click at [105, 96] on button at bounding box center [103, 100] width 10 height 10
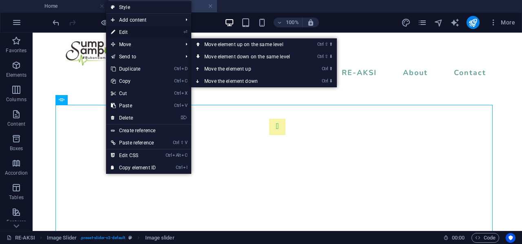
click at [166, 34] on li "⏎ Edit" at bounding box center [148, 32] width 85 height 12
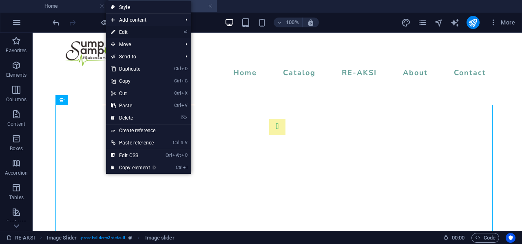
click at [122, 30] on link "⏎ Edit" at bounding box center [133, 32] width 55 height 12
select select "px"
select select "ms"
select select "s"
select select "progressive"
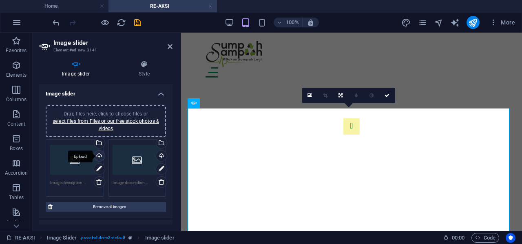
click at [98, 155] on div "Upload" at bounding box center [99, 157] width 12 height 12
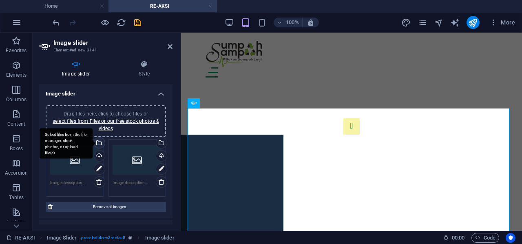
click at [93, 145] on div "Select files from the file manager, stock photos, or upload file(s)" at bounding box center [66, 143] width 53 height 31
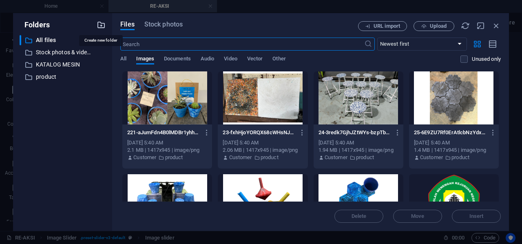
click at [103, 24] on icon "button" at bounding box center [101, 24] width 9 height 9
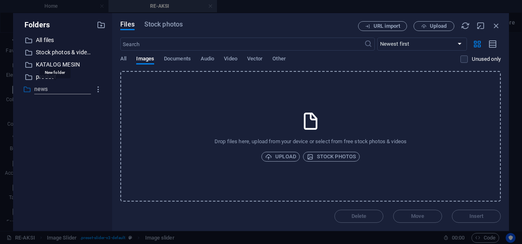
type input "news"
click at [51, 87] on p "news" at bounding box center [63, 88] width 55 height 9
click at [294, 154] on span "Upload" at bounding box center [280, 157] width 31 height 10
click at [212, 118] on div "Drop files here, upload from your device or select from free stock photos & vid…" at bounding box center [310, 136] width 381 height 131
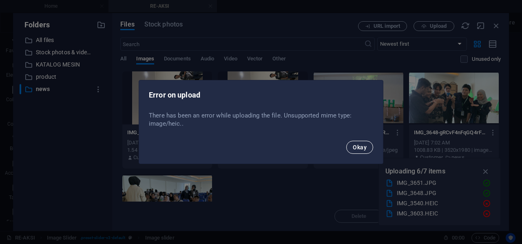
click at [360, 150] on span "Okay" at bounding box center [360, 147] width 14 height 7
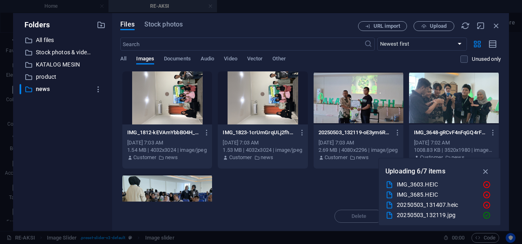
scroll to position [10, 0]
click at [486, 195] on icon "button" at bounding box center [486, 194] width 9 height 8
drag, startPoint x: 486, startPoint y: 194, endPoint x: 305, endPoint y: 161, distance: 184.2
click at [486, 194] on icon at bounding box center [487, 194] width 8 height 8
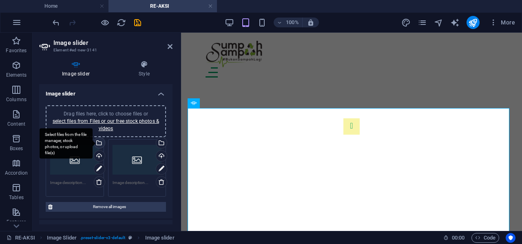
click at [98, 146] on div "Select files from the file manager, stock photos, or upload file(s)" at bounding box center [99, 144] width 12 height 12
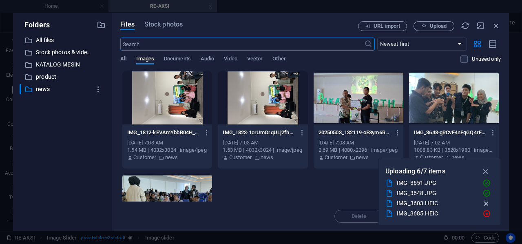
click at [484, 202] on icon "button" at bounding box center [486, 204] width 9 height 8
click at [484, 202] on icon at bounding box center [487, 204] width 8 height 8
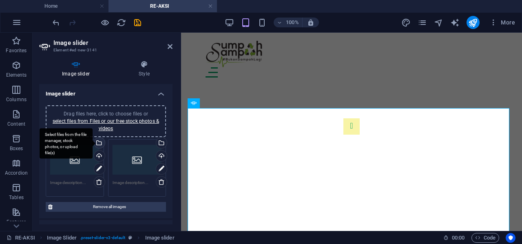
click at [101, 142] on div "Select files from the file manager, stock photos, or upload file(s)" at bounding box center [99, 144] width 12 height 12
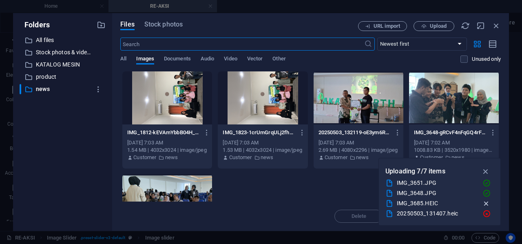
click at [486, 206] on icon "button" at bounding box center [486, 204] width 9 height 8
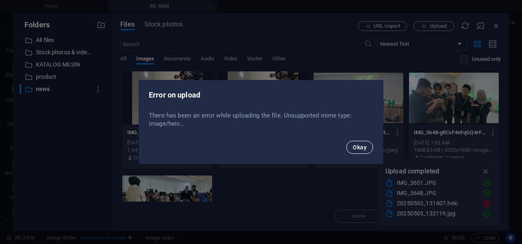
click at [367, 153] on button "Okay" at bounding box center [359, 147] width 27 height 13
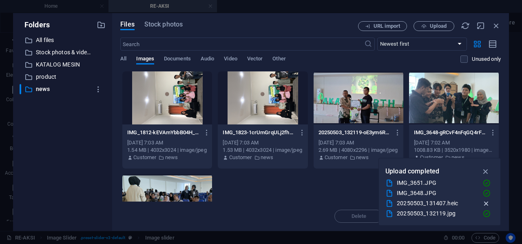
click at [485, 206] on icon "button" at bounding box center [486, 204] width 9 height 8
click at [487, 213] on icon "button" at bounding box center [486, 214] width 9 height 8
click at [486, 201] on icon "button" at bounding box center [486, 204] width 9 height 8
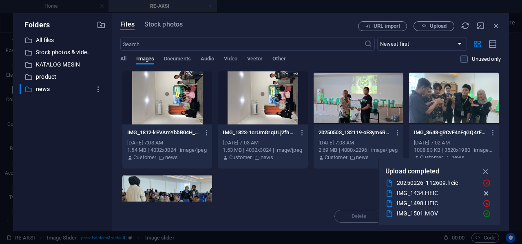
click at [484, 195] on icon "button" at bounding box center [486, 193] width 9 height 8
click at [484, 203] on icon "button" at bounding box center [486, 204] width 9 height 8
click at [484, 195] on icon "button" at bounding box center [486, 193] width 9 height 8
click at [486, 202] on icon "button" at bounding box center [486, 204] width 9 height 8
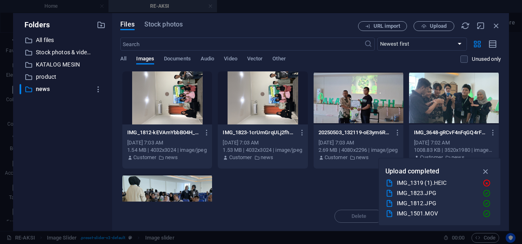
scroll to position [31, 0]
click at [486, 185] on icon "button" at bounding box center [486, 183] width 9 height 8
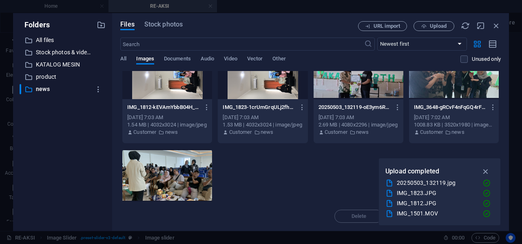
scroll to position [0, 0]
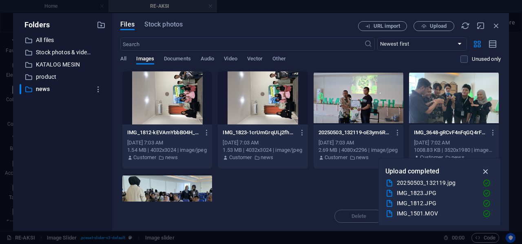
click at [484, 173] on icon "button" at bounding box center [485, 171] width 9 height 9
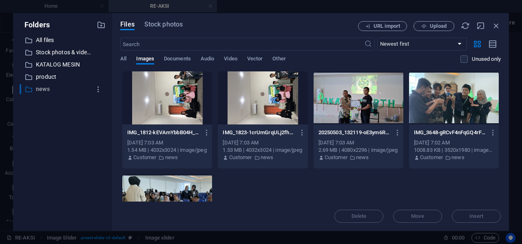
click at [43, 89] on p "news" at bounding box center [63, 88] width 55 height 9
click at [443, 27] on span "Upload" at bounding box center [438, 26] width 17 height 5
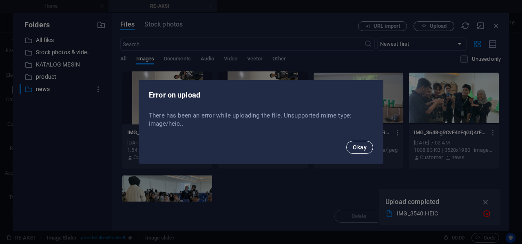
click at [361, 148] on span "Okay" at bounding box center [360, 147] width 14 height 7
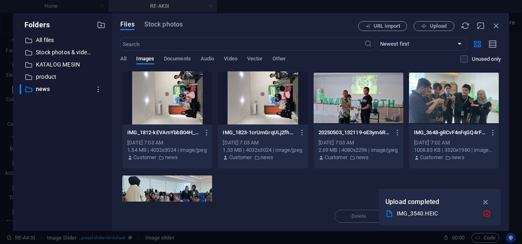
click at [486, 198] on icon "button" at bounding box center [485, 201] width 9 height 9
